Goal: Task Accomplishment & Management: Use online tool/utility

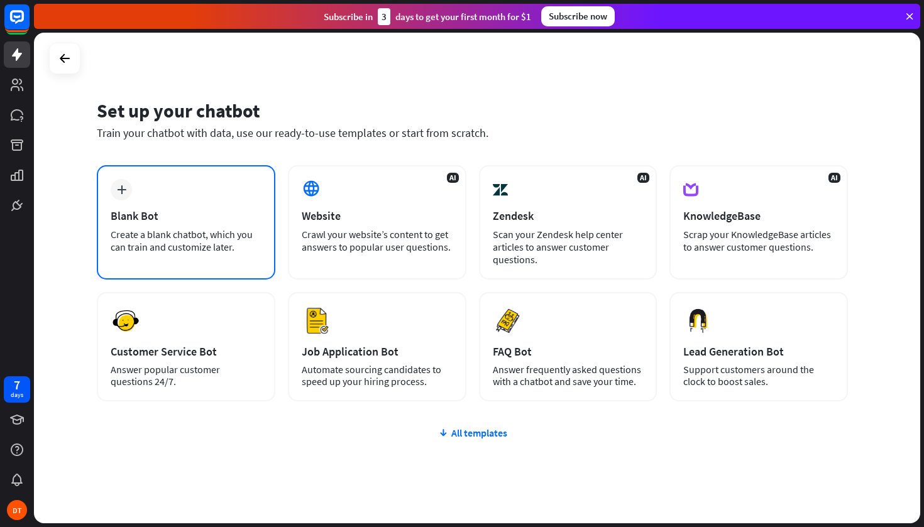
click at [194, 219] on div "Blank Bot" at bounding box center [186, 216] width 151 height 14
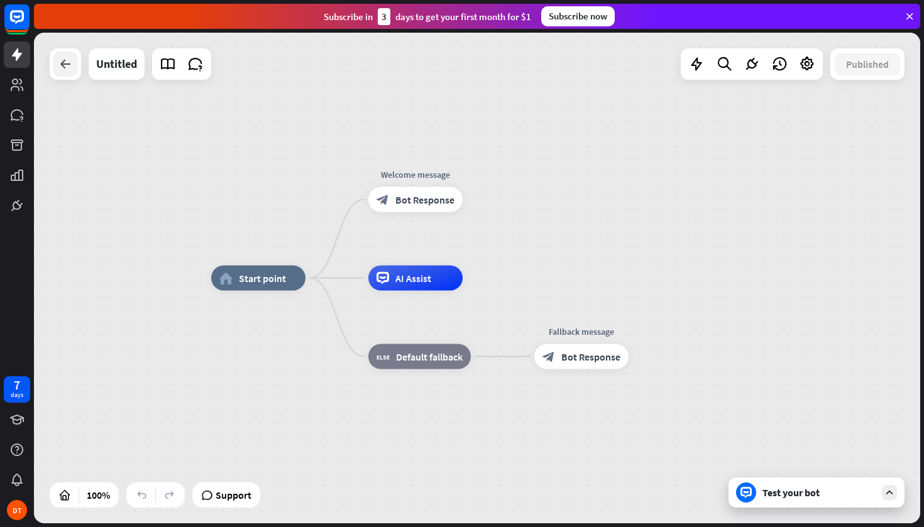
click at [63, 75] on div at bounding box center [65, 64] width 25 height 25
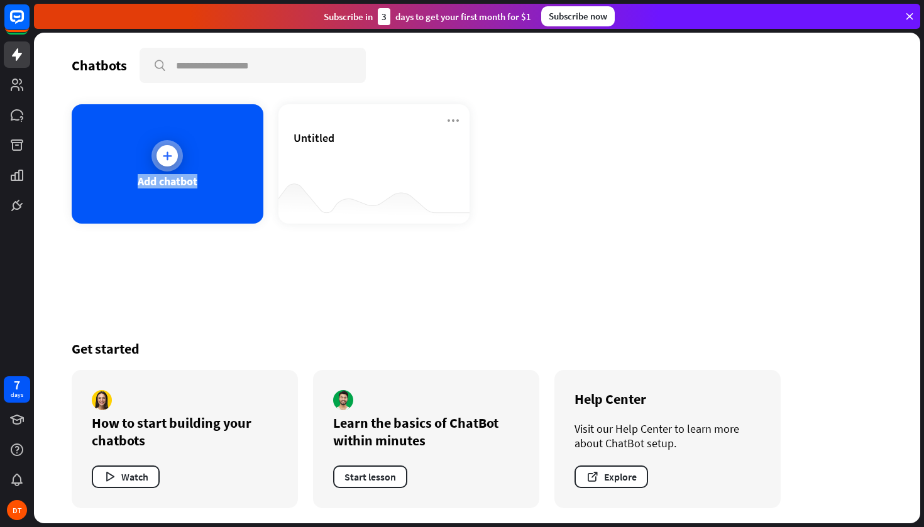
drag, startPoint x: 199, startPoint y: 181, endPoint x: 148, endPoint y: 155, distance: 57.3
click at [148, 155] on div "Add chatbot" at bounding box center [168, 163] width 192 height 119
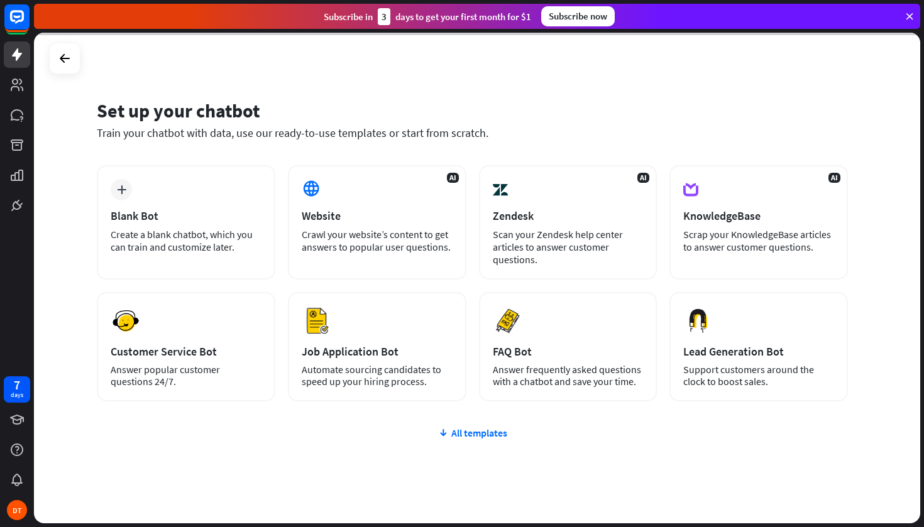
click at [333, 80] on div at bounding box center [477, 278] width 886 height 491
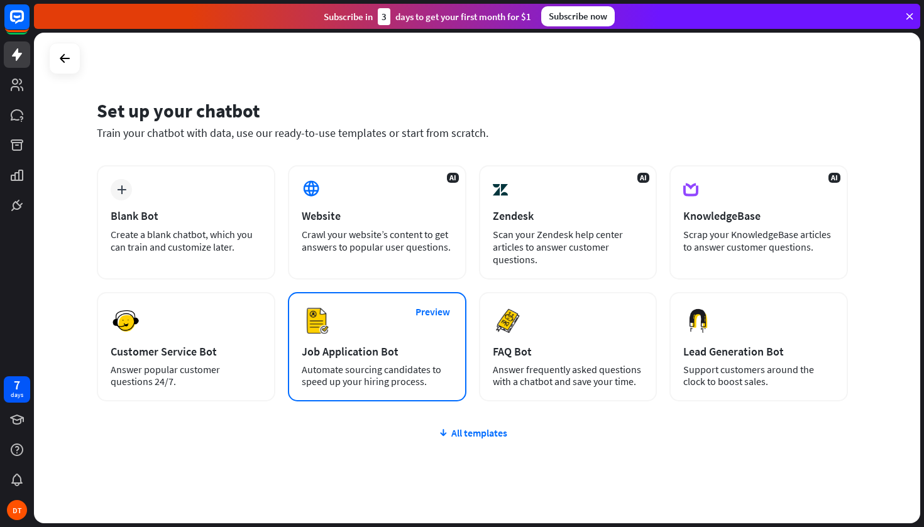
click at [364, 325] on div "Preview Job Application Bot Automate sourcing candidates to speed up your hirin…" at bounding box center [377, 346] width 178 height 109
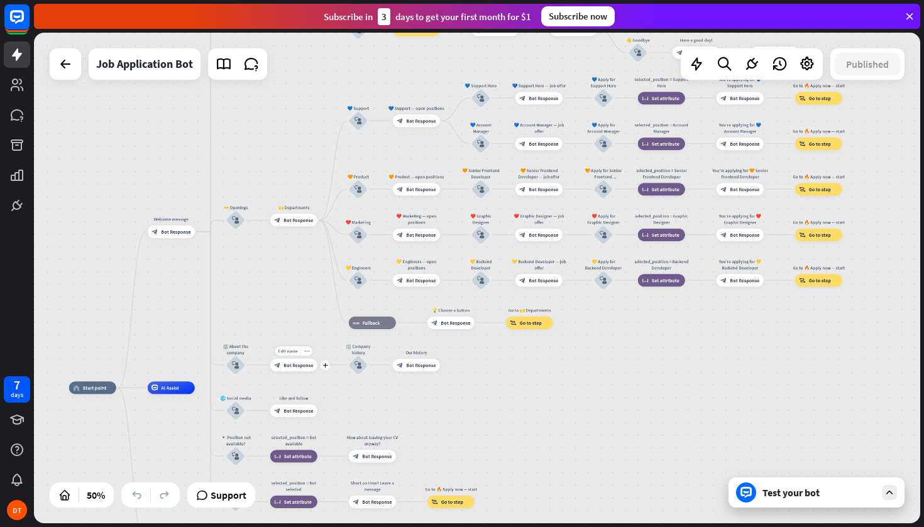
click at [904, 21] on icon at bounding box center [909, 16] width 11 height 11
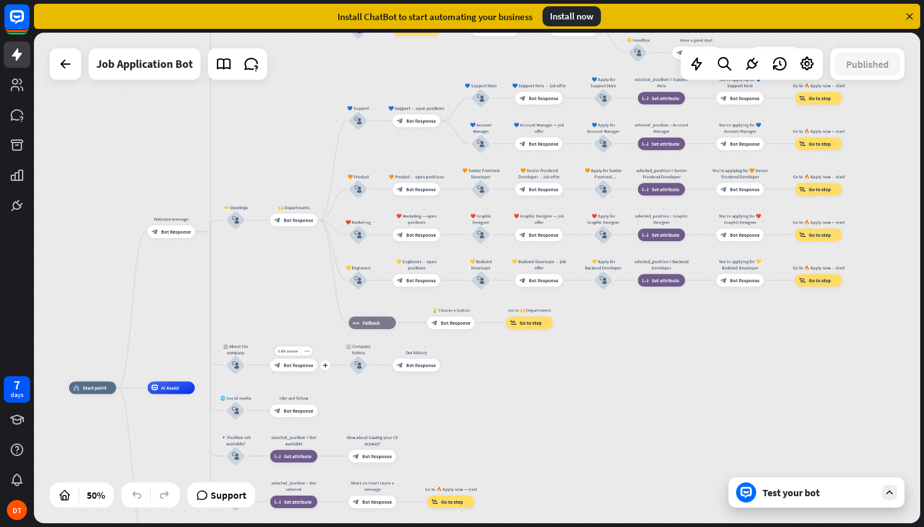
click at [911, 16] on icon at bounding box center [909, 16] width 11 height 11
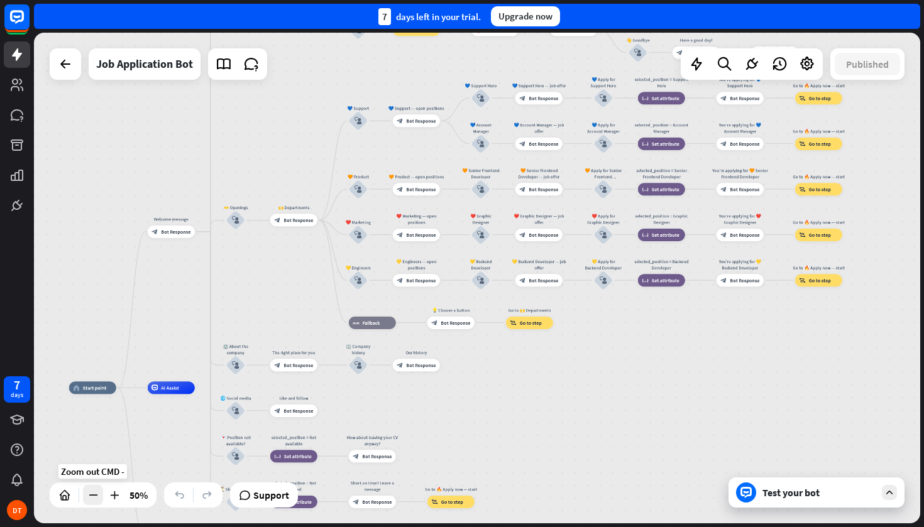
click at [92, 501] on icon at bounding box center [93, 495] width 13 height 13
click at [92, 500] on icon at bounding box center [93, 495] width 13 height 13
click at [106, 500] on div at bounding box center [114, 495] width 20 height 20
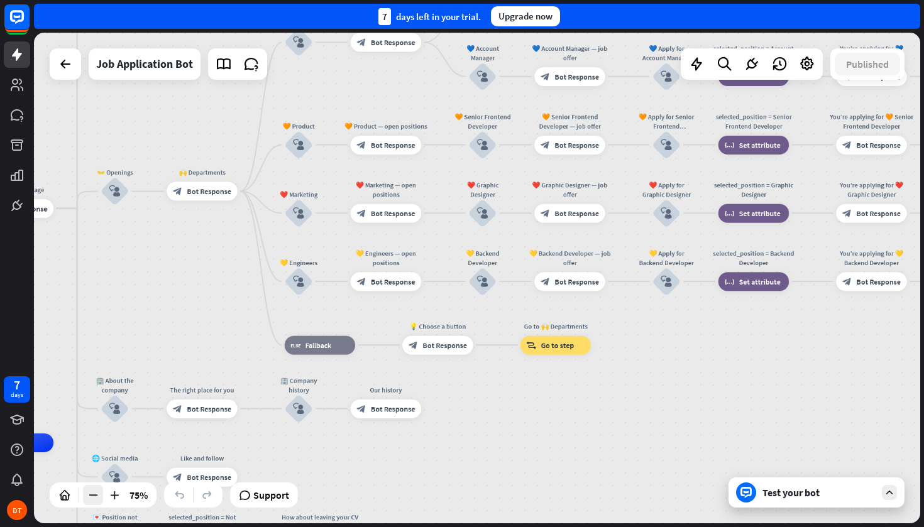
click at [91, 500] on icon at bounding box center [93, 495] width 13 height 13
